Goal: Task Accomplishment & Management: Use online tool/utility

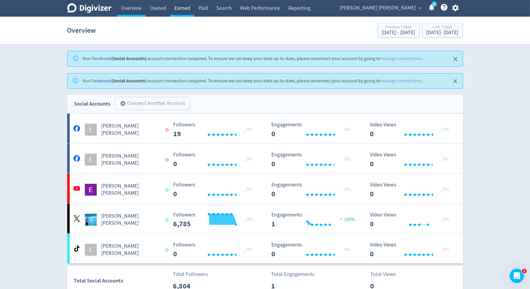
click at [191, 7] on link "Earned" at bounding box center [182, 8] width 24 height 17
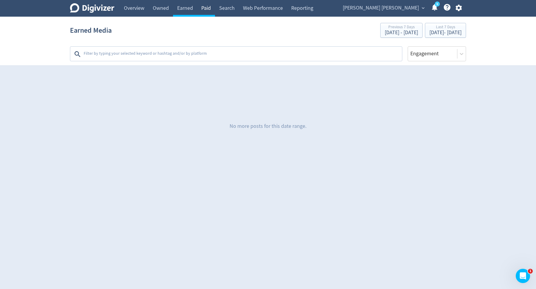
click at [197, 7] on link "Paid" at bounding box center [206, 8] width 18 height 17
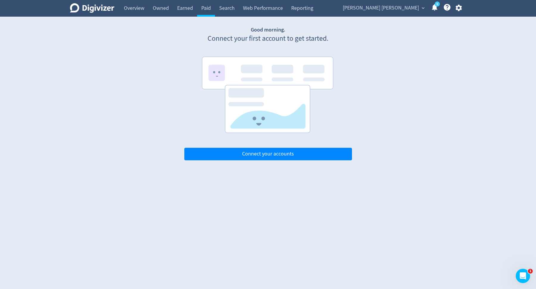
click at [397, 5] on span "[PERSON_NAME] [PERSON_NAME]" at bounding box center [381, 8] width 76 height 10
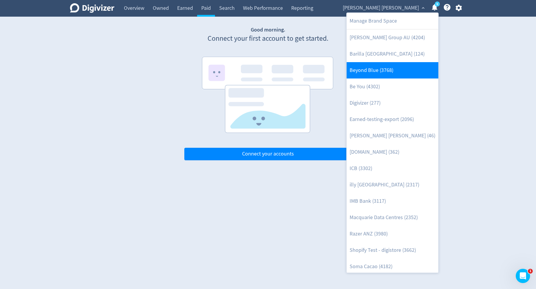
click at [373, 75] on link "Beyond Blue (3768)" at bounding box center [393, 70] width 92 height 16
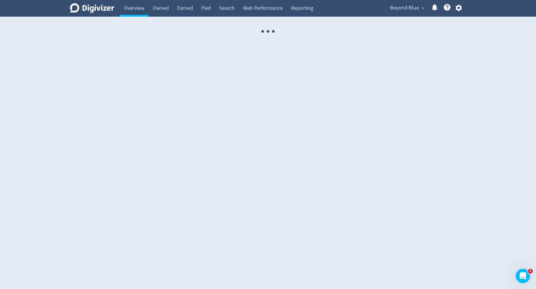
click at [201, 9] on link "Paid" at bounding box center [206, 8] width 18 height 17
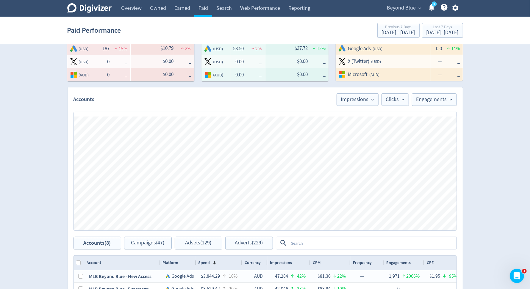
scroll to position [333, 0]
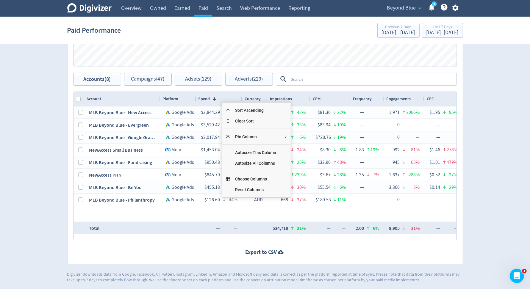
click at [248, 177] on span "Choose Columns" at bounding box center [255, 179] width 51 height 11
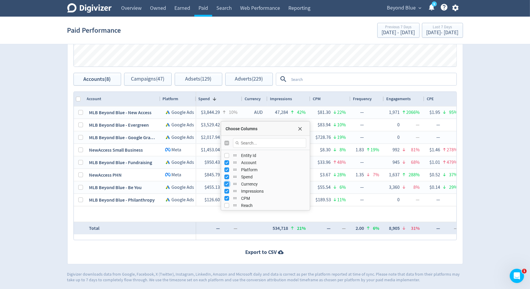
click at [227, 183] on input "Press SPACE to toggle visibility (visible)" at bounding box center [227, 184] width 5 height 5
checkbox input "true"
click at [227, 190] on div "Account currency" at bounding box center [248, 197] width 42 height 16
click at [225, 191] on input "Press SPACE to toggle visibility (visible)" at bounding box center [227, 191] width 5 height 5
checkbox input "false"
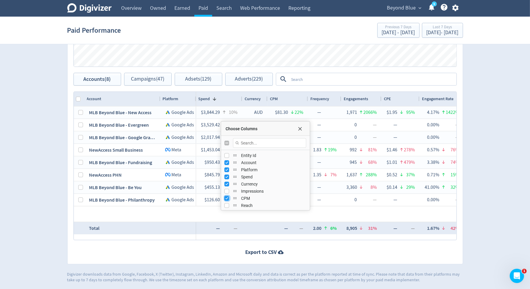
click at [226, 196] on input "Press SPACE to toggle visibility (visible)" at bounding box center [227, 198] width 5 height 5
checkbox input "false"
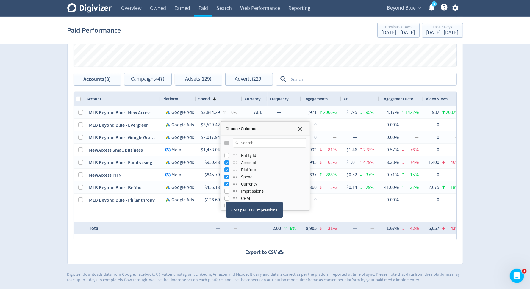
click at [226, 197] on div "Number of times adverts were on-screen" at bounding box center [267, 205] width 83 height 16
click at [226, 190] on input "Press SPACE to toggle visibility (hidden)" at bounding box center [227, 191] width 5 height 5
checkbox input "true"
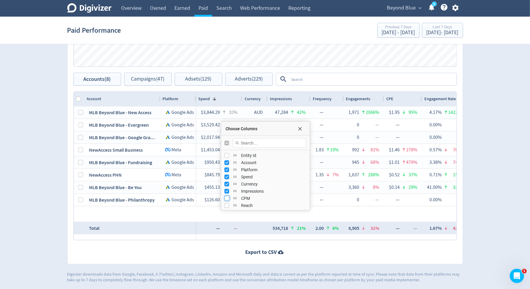
click at [225, 198] on input "Press SPACE to toggle visibility (hidden)" at bounding box center [227, 198] width 5 height 5
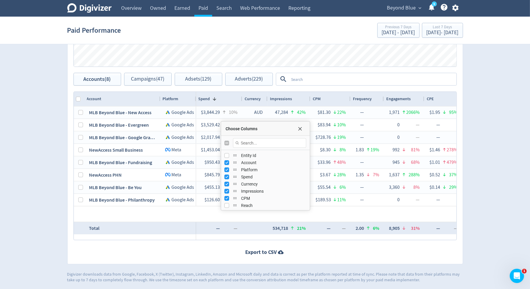
click at [227, 195] on div "CPM" at bounding box center [266, 198] width 82 height 7
click at [227, 196] on input "Press SPACE to toggle visibility (visible)" at bounding box center [227, 198] width 5 height 5
checkbox input "false"
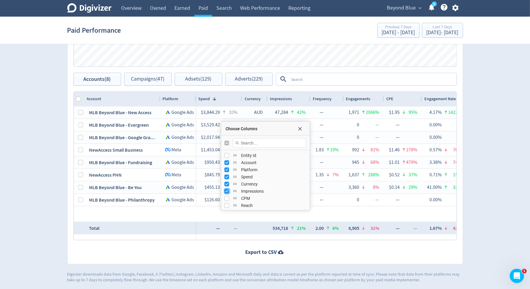
click at [227, 190] on input "Press SPACE to toggle visibility (visible)" at bounding box center [227, 191] width 5 height 5
checkbox input "false"
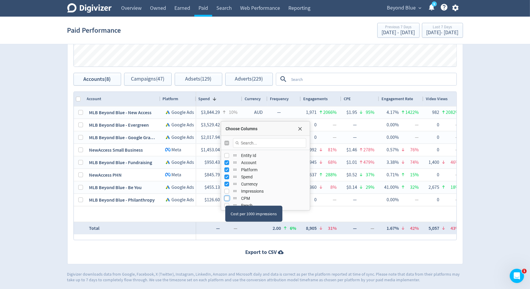
click at [225, 198] on input "Press SPACE to toggle visibility (hidden)" at bounding box center [227, 198] width 5 height 5
checkbox input "true"
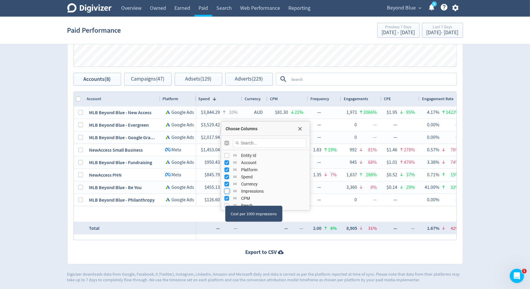
click at [226, 191] on input "Press SPACE to toggle visibility (hidden)" at bounding box center [227, 191] width 5 height 5
checkbox input "true"
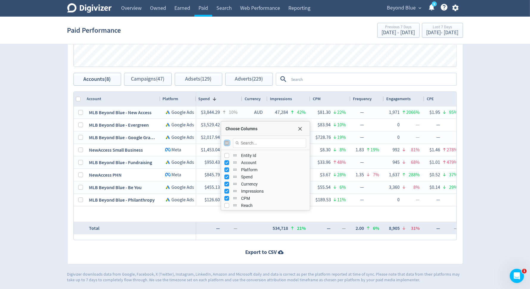
click at [226, 141] on input "Toggle All Columns Visibility" at bounding box center [227, 143] width 5 height 5
checkbox input "true"
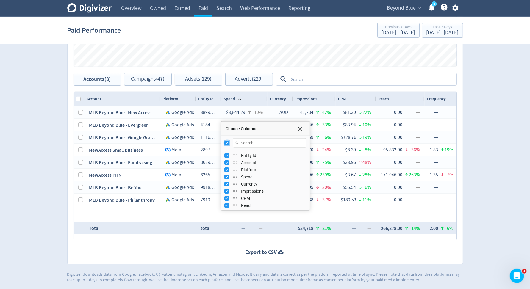
click at [226, 141] on input "Toggle All Columns Visibility" at bounding box center [227, 143] width 5 height 5
checkbox input "false"
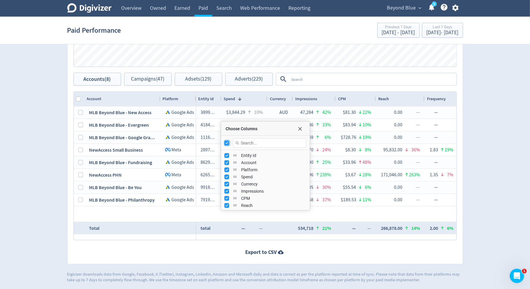
checkbox input "false"
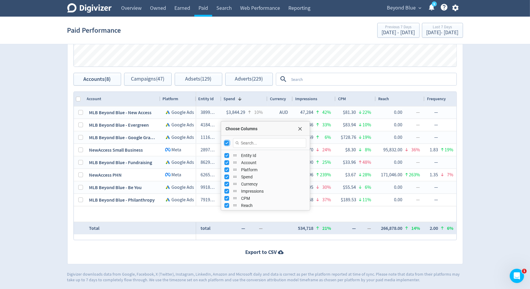
checkbox input "false"
checkbox input "true"
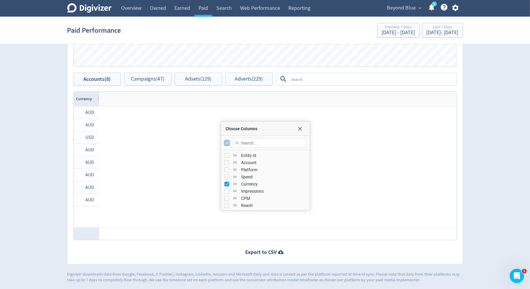
click at [226, 141] on input "Toggle All Columns Visibility" at bounding box center [227, 143] width 5 height 5
checkbox input "true"
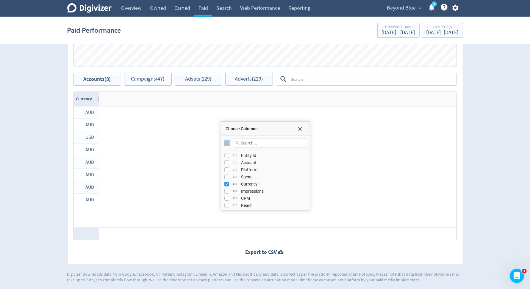
checkbox input "true"
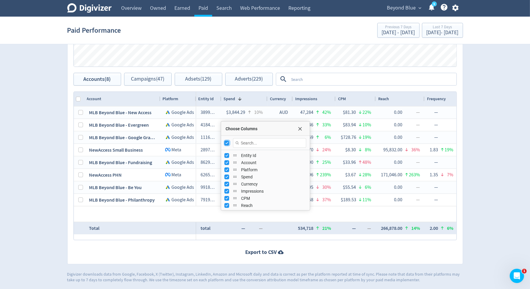
click at [226, 141] on input "Toggle All Columns Visibility" at bounding box center [227, 143] width 5 height 5
checkbox input "false"
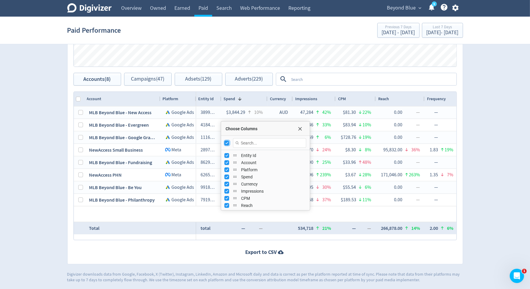
checkbox input "false"
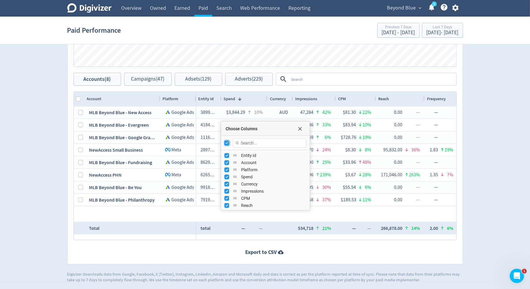
checkbox input "false"
checkbox input "true"
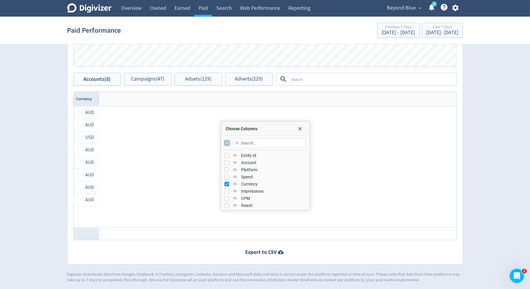
click at [226, 141] on input "Toggle All Columns Visibility" at bounding box center [227, 143] width 5 height 5
checkbox input "true"
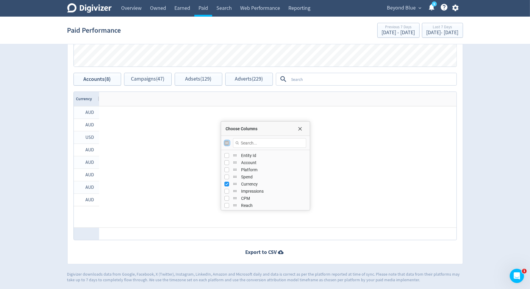
checkbox input "true"
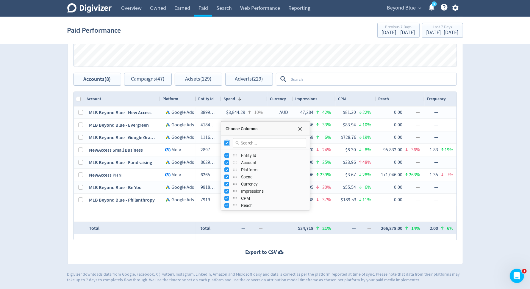
click at [226, 141] on input "Toggle All Columns Visibility" at bounding box center [227, 143] width 5 height 5
checkbox input "false"
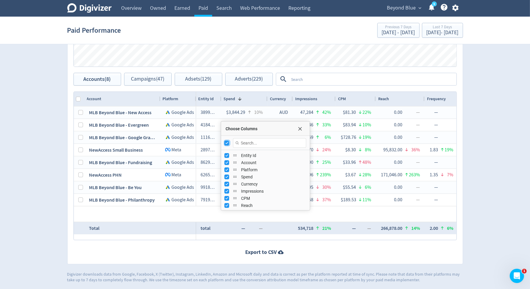
checkbox input "false"
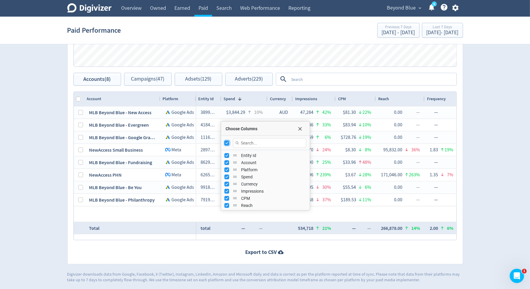
checkbox input "false"
checkbox input "true"
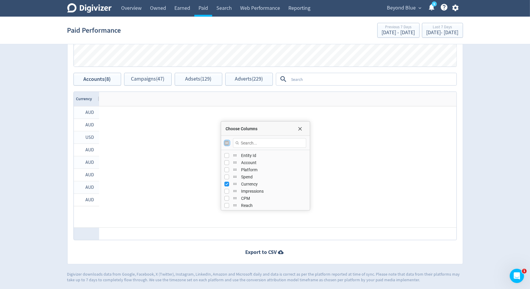
click at [226, 141] on input "Toggle All Columns Visibility" at bounding box center [227, 143] width 5 height 5
checkbox input "true"
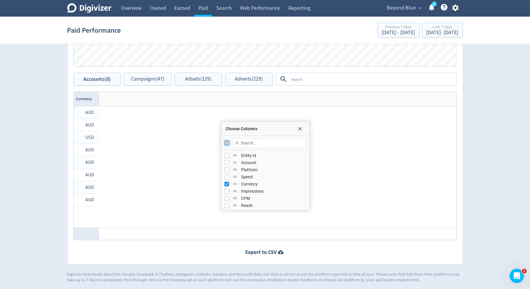
checkbox input "true"
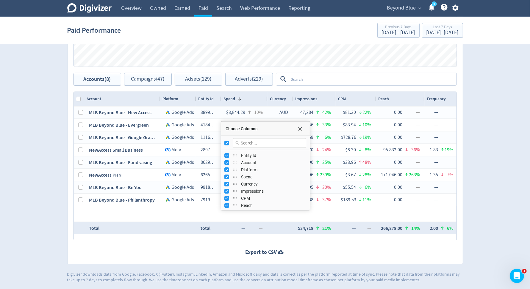
click at [329, 74] on textarea at bounding box center [372, 79] width 167 height 11
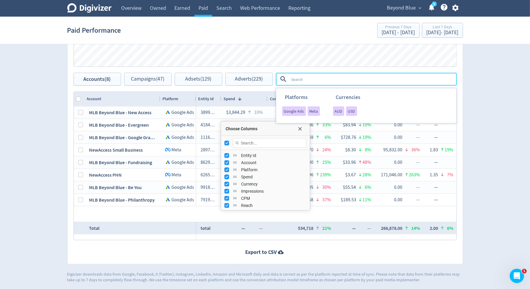
drag, startPoint x: 302, startPoint y: 112, endPoint x: 251, endPoint y: 134, distance: 55.3
click at [302, 112] on span "Google Ads" at bounding box center [294, 111] width 20 height 4
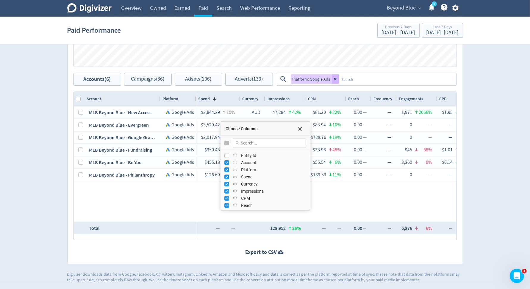
drag, startPoint x: 334, startPoint y: 80, endPoint x: 335, endPoint y: 77, distance: 3.6
click at [334, 80] on button at bounding box center [335, 79] width 7 height 10
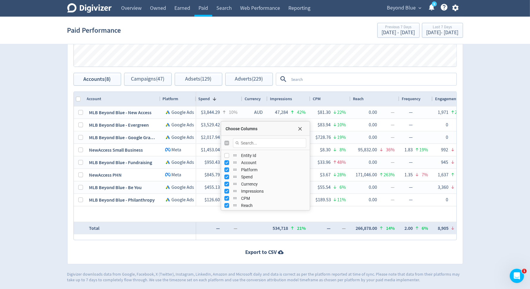
click at [335, 77] on textarea at bounding box center [372, 79] width 167 height 11
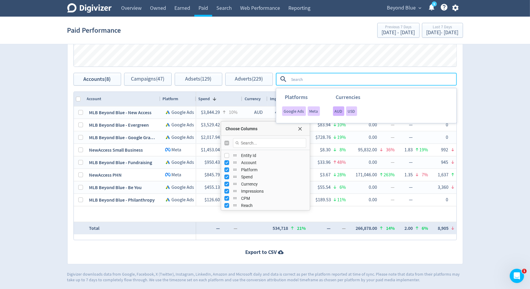
click at [337, 107] on div "AUD" at bounding box center [338, 112] width 11 height 10
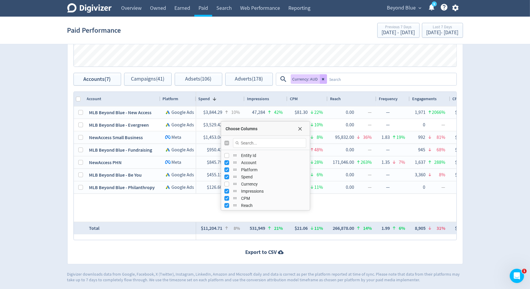
click at [226, 145] on div "Choose Columns" at bounding box center [265, 143] width 89 height 14
click at [226, 144] on input "Toggle All Columns Visibility" at bounding box center [227, 143] width 5 height 5
checkbox input "true"
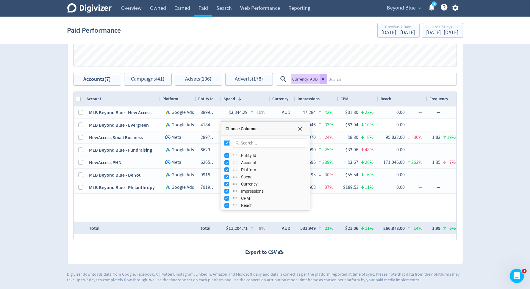
checkbox input "false"
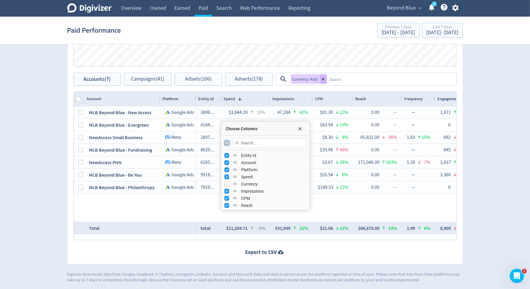
click at [226, 144] on input "Toggle All Columns Visibility" at bounding box center [227, 143] width 5 height 5
checkbox input "true"
checkbox input "false"
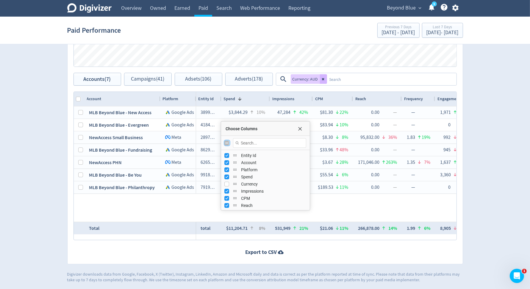
click at [226, 144] on input "Toggle All Columns Visibility" at bounding box center [227, 143] width 5 height 5
checkbox input "true"
checkbox input "false"
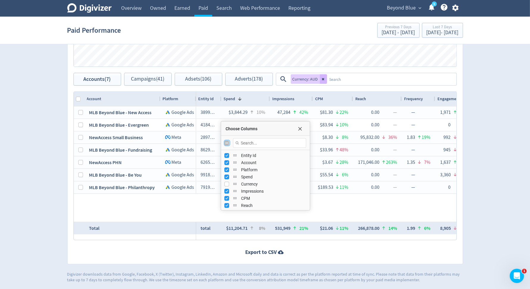
click at [226, 144] on input "Toggle All Columns Visibility" at bounding box center [227, 143] width 5 height 5
checkbox input "true"
checkbox input "false"
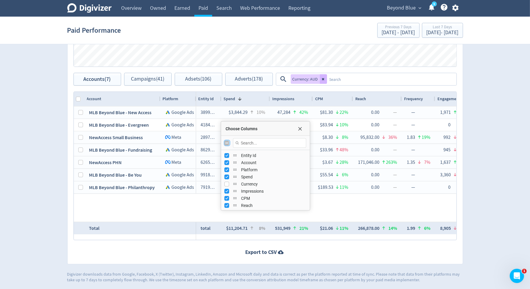
click at [226, 144] on input "Toggle All Columns Visibility" at bounding box center [227, 143] width 5 height 5
checkbox input "true"
checkbox input "false"
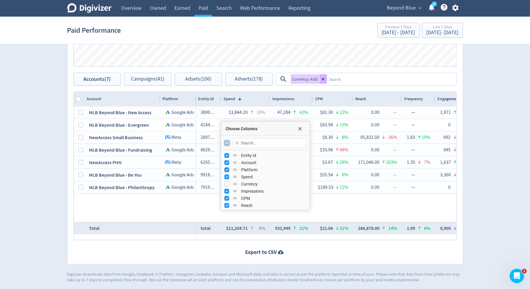
click at [226, 144] on input "Toggle All Columns Visibility" at bounding box center [227, 143] width 5 height 5
checkbox input "true"
checkbox input "false"
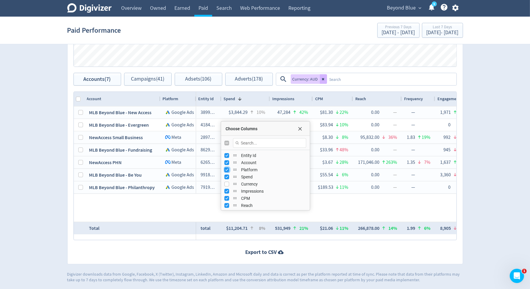
click at [227, 171] on input "Press SPACE to toggle visibility (visible)" at bounding box center [227, 170] width 5 height 5
checkbox input "false"
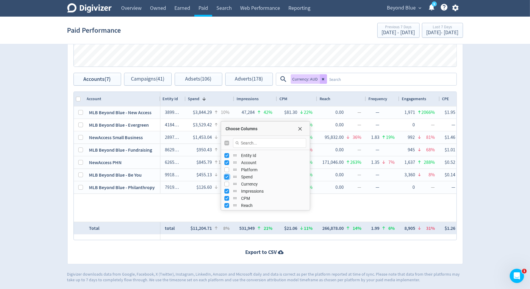
click at [227, 175] on input "Press SPACE to toggle visibility (visible)" at bounding box center [227, 177] width 5 height 5
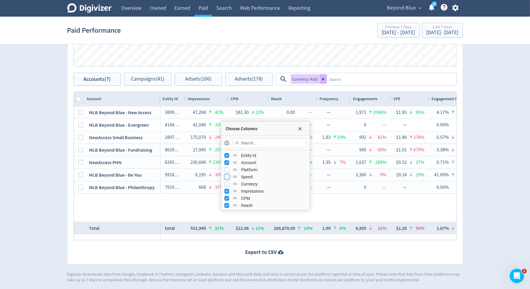
click at [227, 175] on input "Press SPACE to toggle visibility (hidden)" at bounding box center [227, 177] width 5 height 5
checkbox input "true"
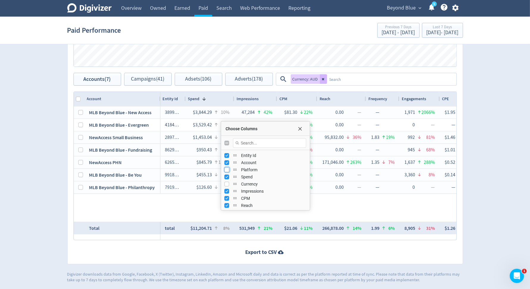
click at [227, 171] on input "Press SPACE to toggle visibility (hidden)" at bounding box center [227, 170] width 5 height 5
checkbox input "true"
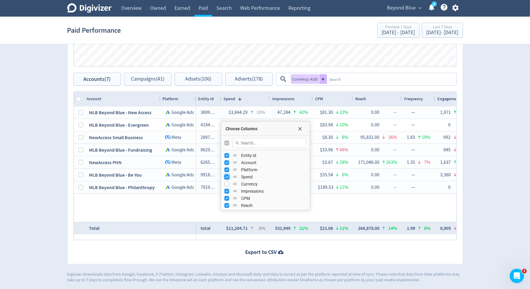
click at [227, 175] on input "Press SPACE to toggle visibility (visible)" at bounding box center [227, 177] width 5 height 5
checkbox input "false"
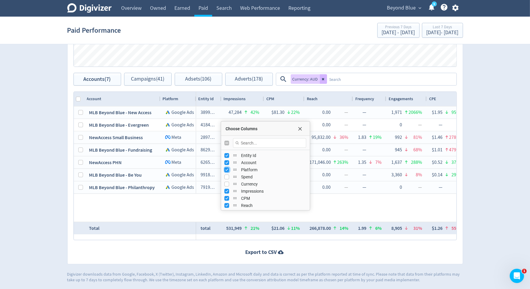
click at [227, 168] on input "Press SPACE to toggle visibility (visible)" at bounding box center [227, 170] width 5 height 5
checkbox input "false"
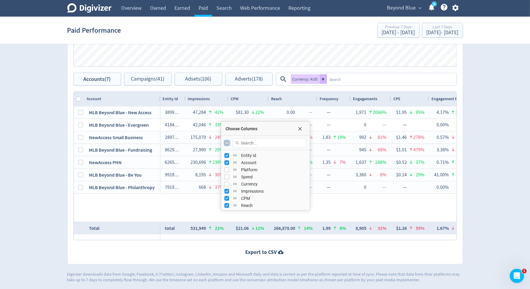
click at [225, 141] on input "Toggle All Columns Visibility" at bounding box center [227, 143] width 5 height 5
checkbox input "true"
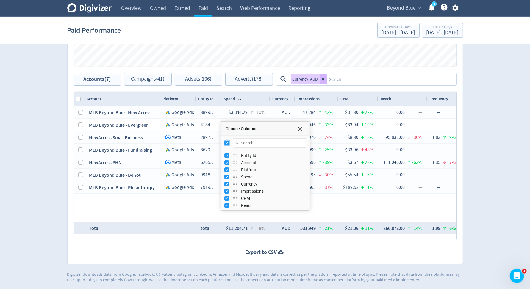
checkbox input "false"
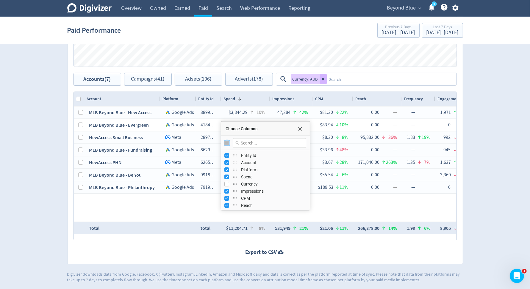
click at [225, 141] on input "Toggle All Columns Visibility" at bounding box center [227, 143] width 5 height 5
checkbox input "true"
checkbox input "false"
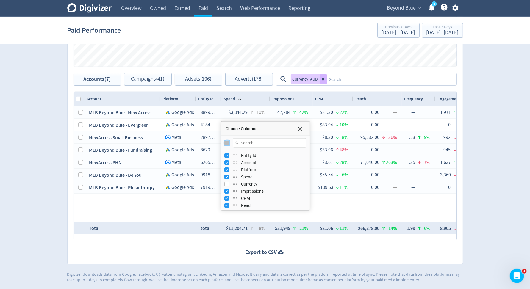
click at [225, 141] on input "Toggle All Columns Visibility" at bounding box center [227, 143] width 5 height 5
checkbox input "true"
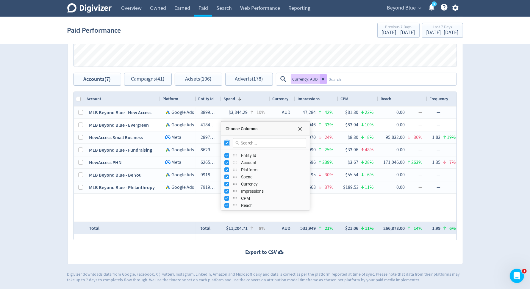
checkbox input "false"
click at [225, 141] on input "Toggle All Columns Visibility" at bounding box center [227, 143] width 5 height 5
checkbox input "true"
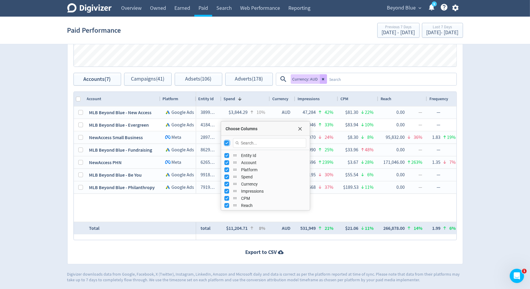
click at [225, 141] on input "Toggle All Columns Visibility" at bounding box center [227, 143] width 5 height 5
checkbox input "true"
checkbox input "false"
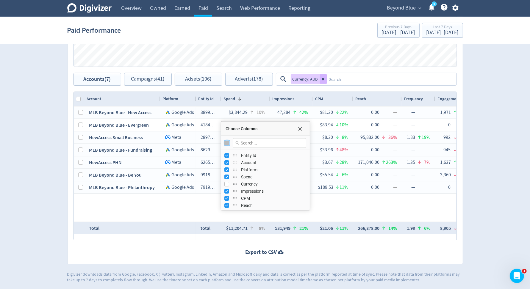
click at [225, 141] on input "Toggle All Columns Visibility" at bounding box center [227, 143] width 5 height 5
checkbox input "true"
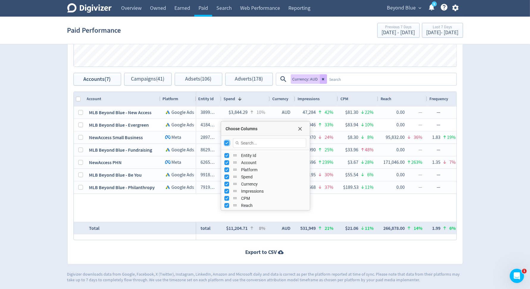
checkbox input "false"
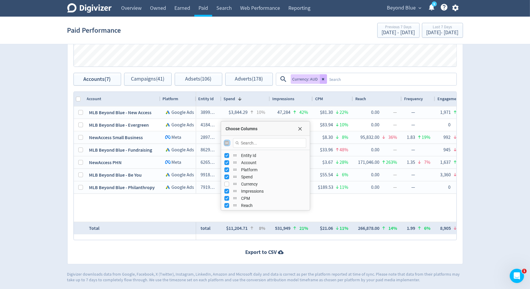
click at [225, 141] on input "Toggle All Columns Visibility" at bounding box center [227, 143] width 5 height 5
checkbox input "true"
checkbox input "false"
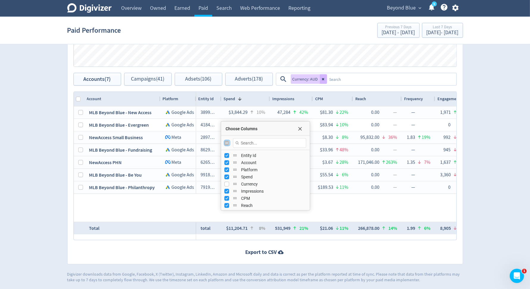
click at [225, 141] on input "Toggle All Columns Visibility" at bounding box center [227, 143] width 5 height 5
checkbox input "true"
checkbox input "false"
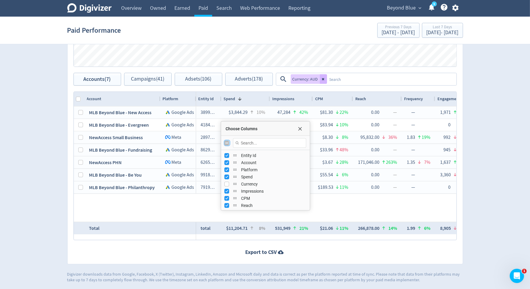
click at [229, 144] on input "Toggle All Columns Visibility" at bounding box center [227, 143] width 5 height 5
checkbox input "true"
checkbox input "false"
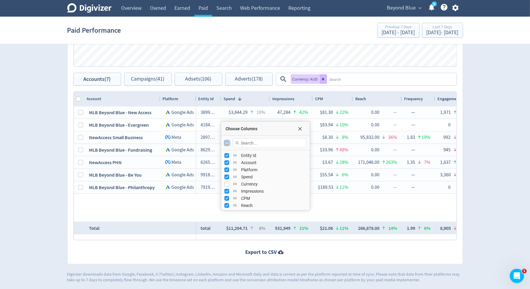
click at [229, 144] on input "Toggle All Columns Visibility" at bounding box center [227, 143] width 5 height 5
checkbox input "true"
checkbox input "false"
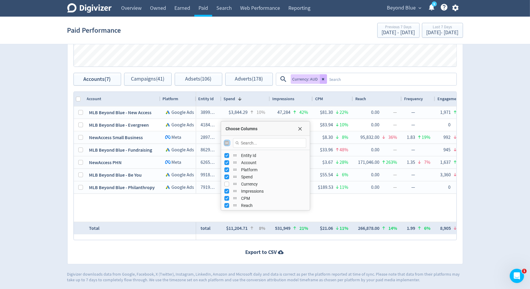
click at [229, 144] on input "Toggle All Columns Visibility" at bounding box center [227, 143] width 5 height 5
checkbox input "true"
checkbox input "false"
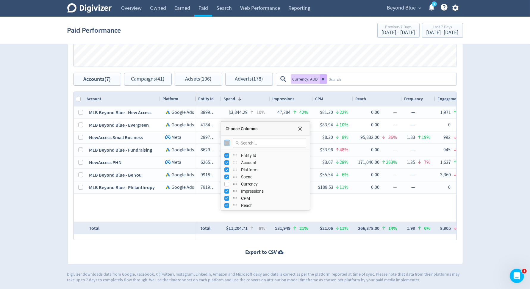
click at [229, 144] on input "Toggle All Columns Visibility" at bounding box center [227, 143] width 5 height 5
checkbox input "true"
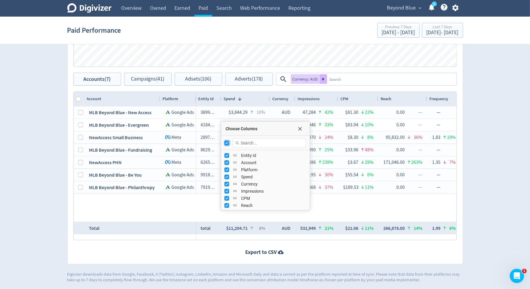
checkbox input "false"
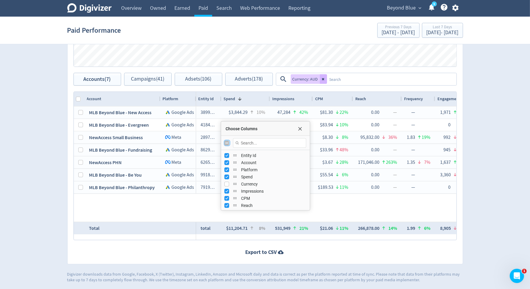
click at [229, 144] on input "Toggle All Columns Visibility" at bounding box center [227, 143] width 5 height 5
checkbox input "true"
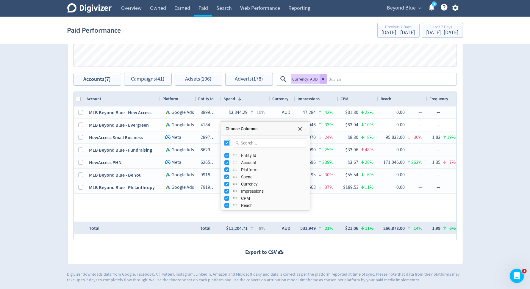
checkbox input "false"
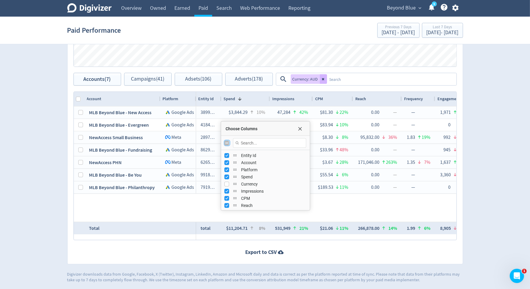
click at [229, 144] on input "Toggle All Columns Visibility" at bounding box center [227, 143] width 5 height 5
checkbox input "true"
checkbox input "false"
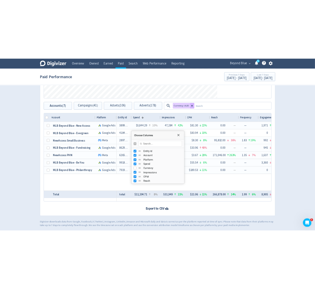
scroll to position [437, 0]
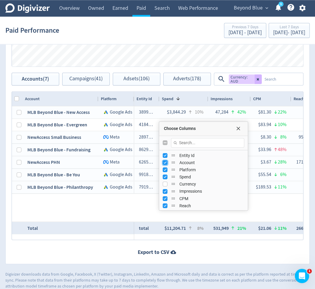
click at [166, 161] on input "Press SPACE to toggle visibility (visible)" at bounding box center [165, 162] width 5 height 5
checkbox input "false"
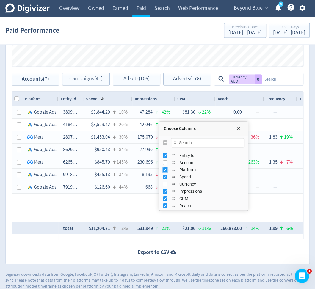
click at [165, 169] on input "Press SPACE to toggle visibility (visible)" at bounding box center [165, 170] width 5 height 5
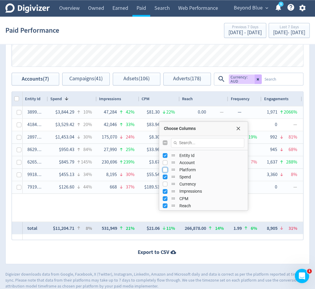
click at [165, 169] on input "Press SPACE to toggle visibility (hidden)" at bounding box center [165, 170] width 5 height 5
checkbox input "true"
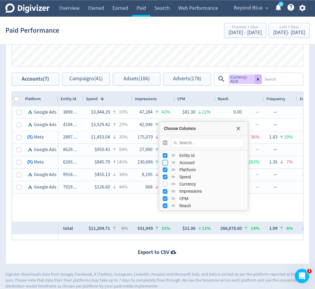
click at [165, 161] on input "Press SPACE to toggle visibility (hidden)" at bounding box center [165, 162] width 5 height 5
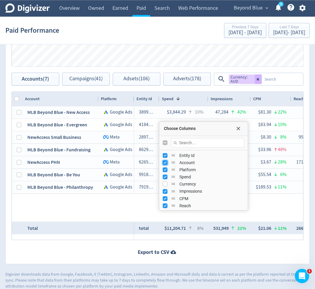
click at [165, 161] on input "Press SPACE to toggle visibility (visible)" at bounding box center [165, 162] width 5 height 5
checkbox input "false"
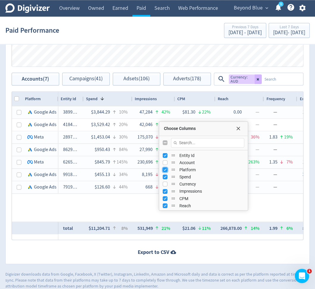
click at [165, 168] on input "Press SPACE to toggle visibility (visible)" at bounding box center [165, 170] width 5 height 5
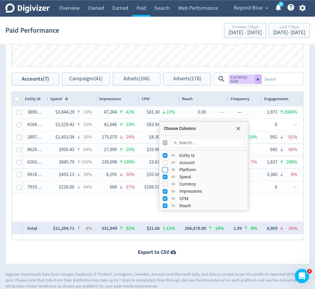
click at [165, 168] on input "Press SPACE to toggle visibility (hidden)" at bounding box center [165, 170] width 5 height 5
checkbox input "true"
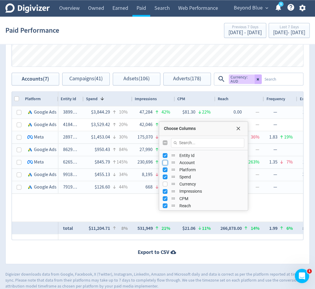
click at [165, 161] on input "Press SPACE to toggle visibility (hidden)" at bounding box center [165, 162] width 5 height 5
checkbox input "true"
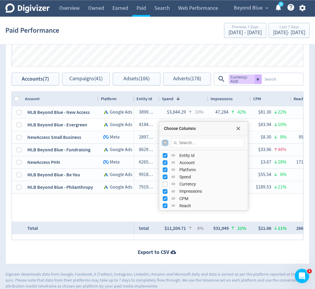
click at [166, 141] on input "Toggle All Columns Visibility" at bounding box center [165, 143] width 5 height 5
checkbox input "true"
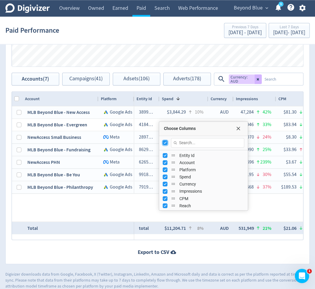
checkbox input "false"
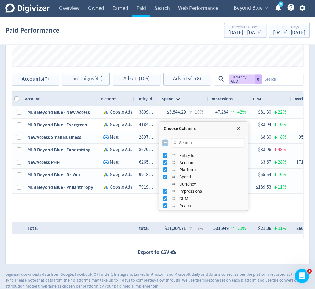
click at [166, 141] on input "Toggle All Columns Visibility" at bounding box center [165, 143] width 5 height 5
checkbox input "true"
checkbox input "false"
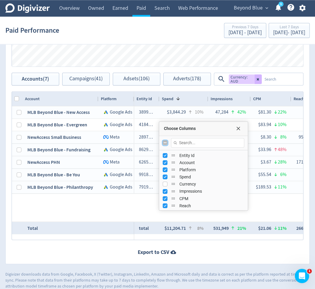
click at [166, 141] on input "Toggle All Columns Visibility" at bounding box center [165, 143] width 5 height 5
checkbox input "true"
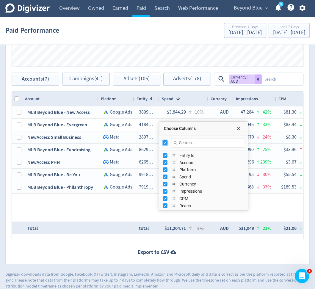
checkbox input "false"
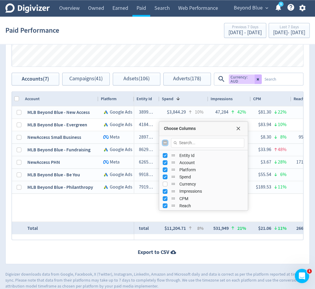
click at [166, 141] on input "Toggle All Columns Visibility" at bounding box center [165, 143] width 5 height 5
checkbox input "true"
checkbox input "false"
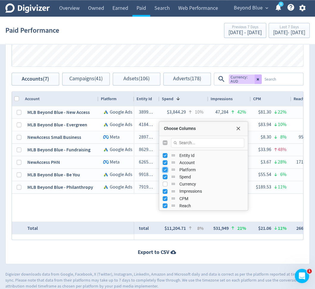
click at [165, 168] on input "Press SPACE to toggle visibility (visible)" at bounding box center [165, 170] width 5 height 5
checkbox input "false"
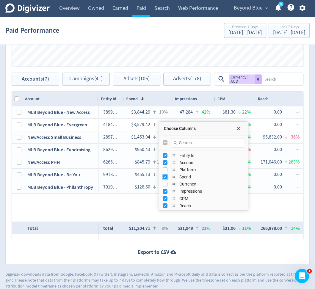
click at [165, 175] on input "Press SPACE to toggle visibility (visible)" at bounding box center [165, 177] width 5 height 5
checkbox input "false"
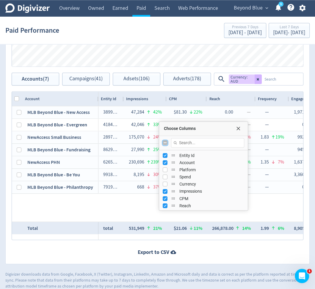
click at [166, 143] on input "Toggle All Columns Visibility" at bounding box center [165, 143] width 5 height 5
checkbox input "true"
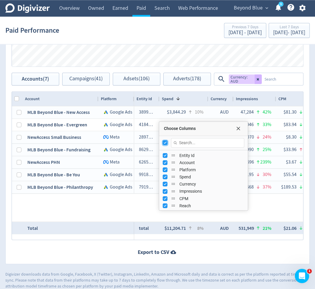
checkbox input "false"
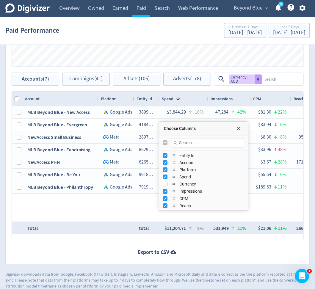
click at [258, 77] on button at bounding box center [258, 79] width 7 height 10
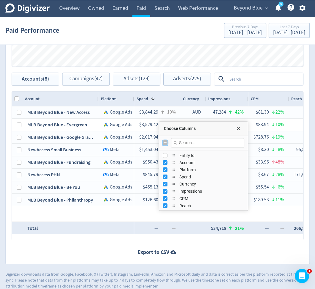
click at [165, 142] on input "Toggle All Columns Visibility" at bounding box center [165, 143] width 5 height 5
checkbox input "true"
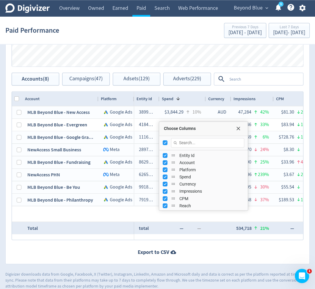
click at [171, 136] on div "Choose Columns" at bounding box center [203, 143] width 89 height 14
click at [166, 170] on input "Press SPACE to toggle visibility (visible)" at bounding box center [165, 170] width 5 height 5
checkbox input "false"
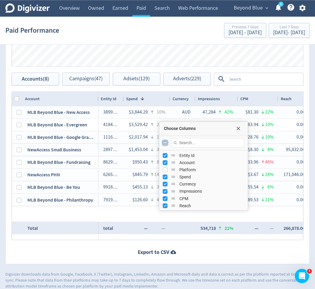
click at [166, 144] on input "Toggle All Columns Visibility" at bounding box center [165, 143] width 5 height 5
checkbox input "true"
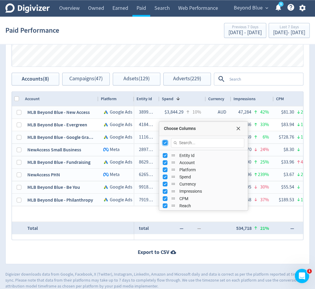
click at [166, 141] on input "Toggle All Columns Visibility" at bounding box center [165, 143] width 5 height 5
checkbox input "false"
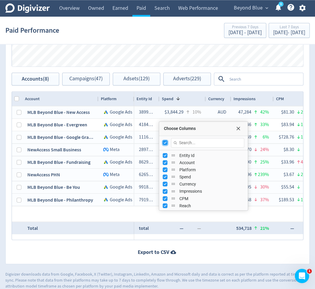
checkbox input "false"
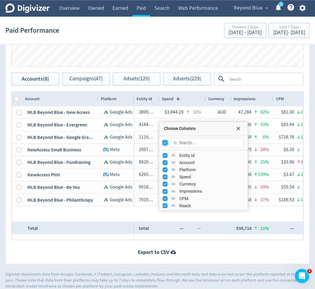
checkbox input "false"
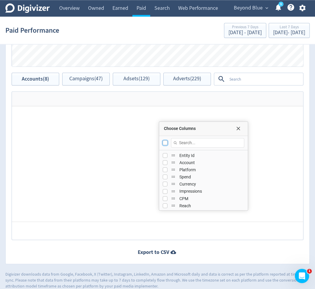
checkbox input "false"
checkbox input "true"
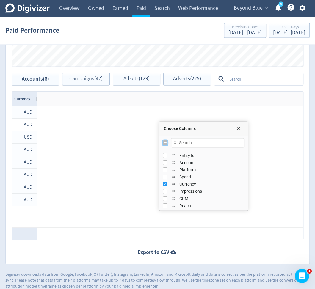
click at [165, 141] on input "Toggle All Columns Visibility" at bounding box center [165, 143] width 5 height 5
checkbox input "true"
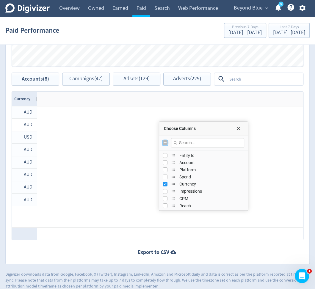
checkbox input "true"
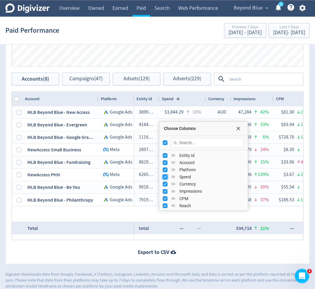
click at [166, 177] on input "Press SPACE to toggle visibility (visible)" at bounding box center [165, 177] width 5 height 5
checkbox input "false"
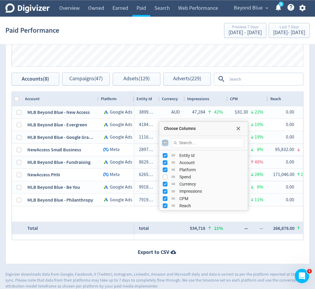
click at [166, 141] on input "Toggle All Columns Visibility" at bounding box center [165, 143] width 5 height 5
checkbox input "true"
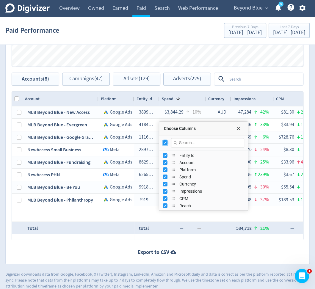
click at [166, 141] on input "Toggle All Columns Visibility" at bounding box center [165, 143] width 5 height 5
checkbox input "false"
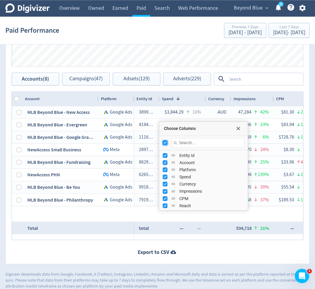
checkbox input "false"
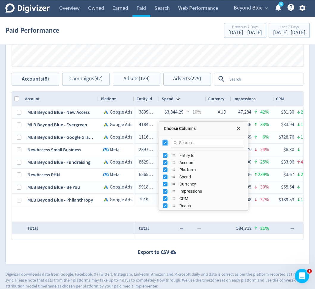
checkbox input "false"
checkbox input "true"
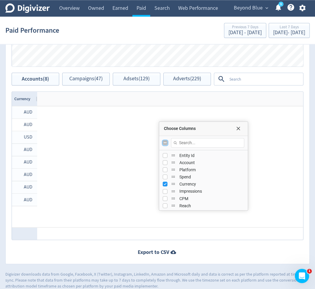
click at [166, 141] on input "Toggle All Columns Visibility" at bounding box center [165, 143] width 5 height 5
checkbox input "true"
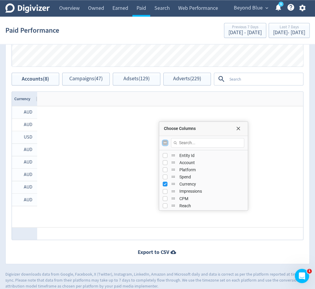
checkbox input "true"
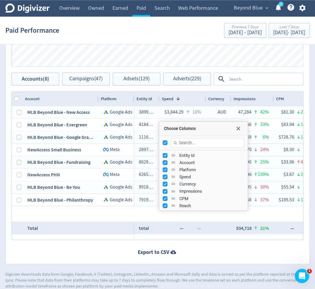
click at [243, 81] on textarea at bounding box center [265, 79] width 76 height 11
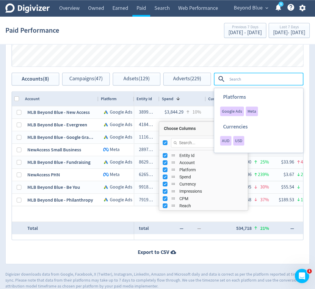
drag, startPoint x: 239, startPoint y: 138, endPoint x: 183, endPoint y: 147, distance: 57.5
click at [239, 139] on span "USD" at bounding box center [238, 141] width 7 height 4
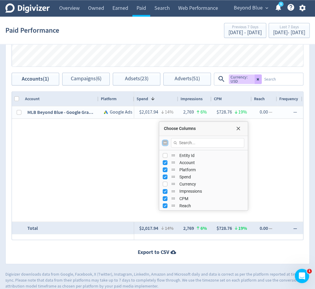
click at [165, 141] on input "Toggle All Columns Visibility" at bounding box center [165, 143] width 5 height 5
checkbox input "true"
checkbox input "false"
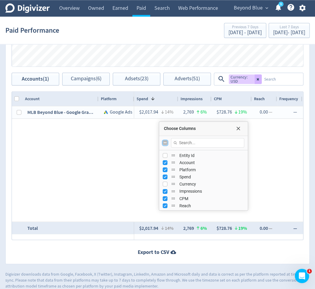
checkbox input "false"
